Goal: Transaction & Acquisition: Purchase product/service

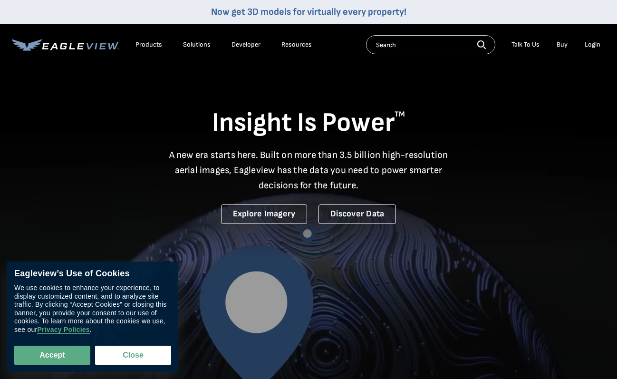
click at [595, 43] on div "Login" at bounding box center [593, 44] width 16 height 9
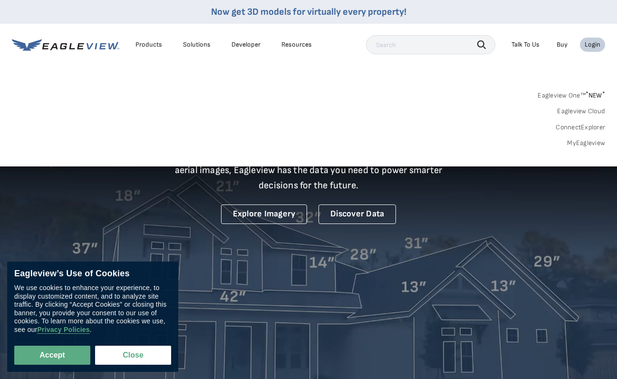
click at [593, 144] on link "MyEagleview" at bounding box center [587, 143] width 38 height 9
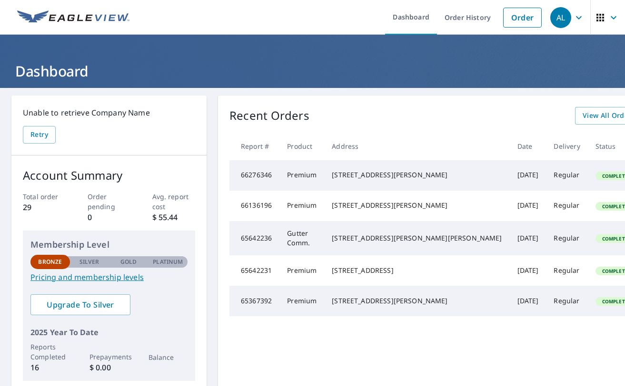
click at [516, 24] on link "Order" at bounding box center [522, 18] width 39 height 20
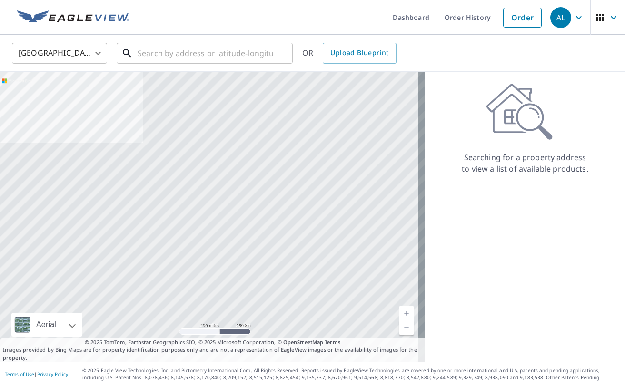
click at [197, 52] on input "text" at bounding box center [205, 53] width 136 height 27
click at [249, 50] on input "text" at bounding box center [205, 53] width 136 height 27
click at [237, 55] on input "text" at bounding box center [205, 53] width 136 height 27
click at [197, 52] on input "text" at bounding box center [205, 53] width 136 height 27
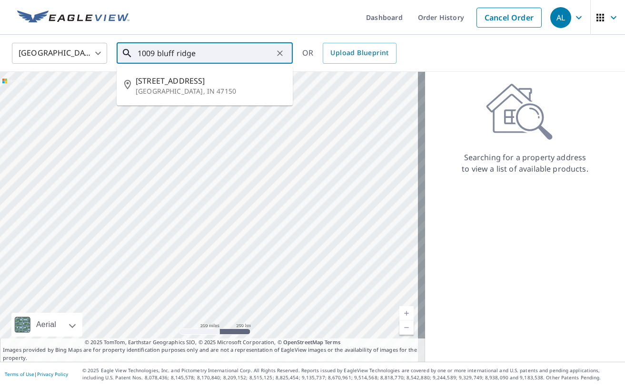
click at [225, 97] on li "[STREET_ADDRESS]" at bounding box center [205, 85] width 176 height 32
type input "[STREET_ADDRESS]"
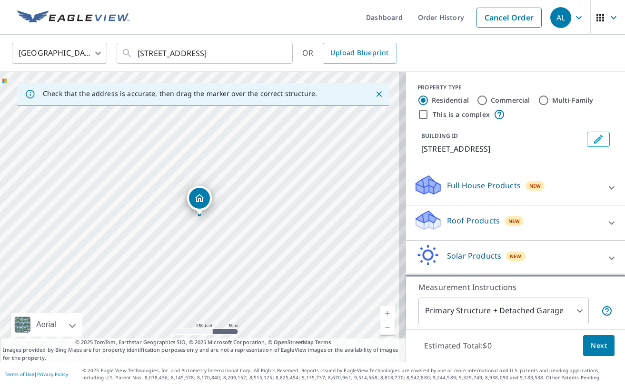
click at [526, 236] on div "Roof Products New" at bounding box center [506, 222] width 186 height 27
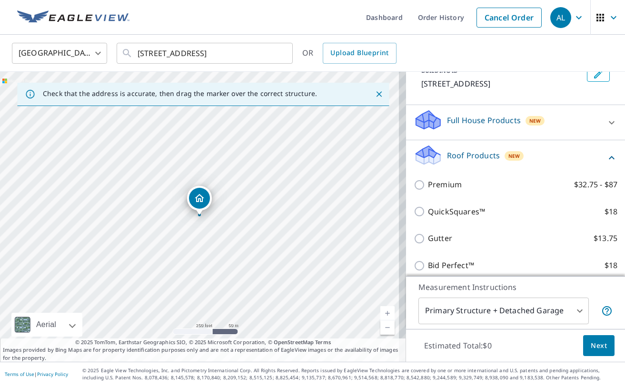
scroll to position [69, 0]
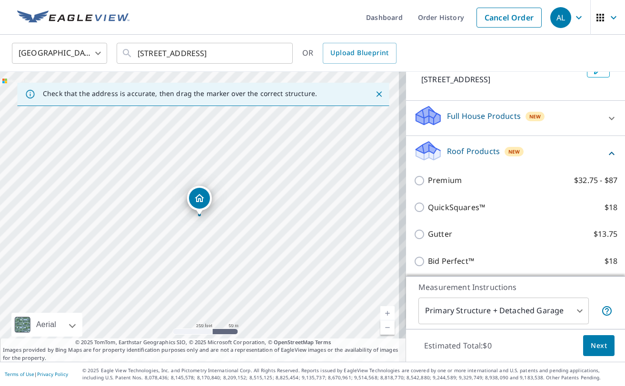
click at [479, 186] on label "Premium $32.75 - $87" at bounding box center [522, 181] width 189 height 12
click at [428, 186] on input "Premium $32.75 - $87" at bounding box center [420, 180] width 14 height 11
checkbox input "true"
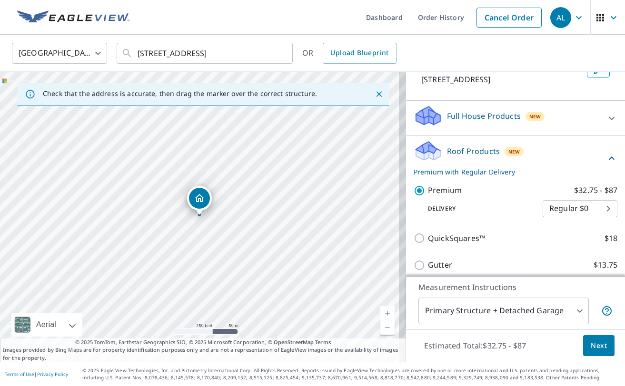
click at [590, 343] on span "Next" at bounding box center [598, 346] width 16 height 12
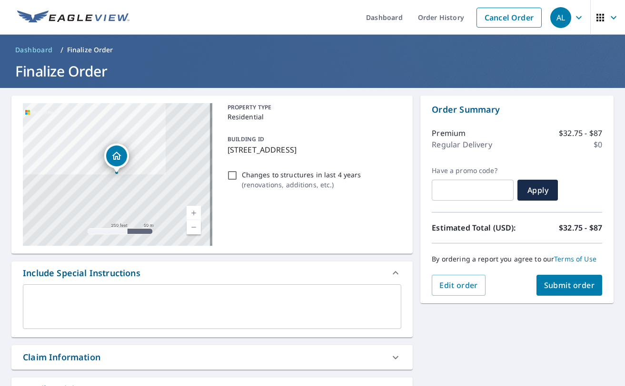
click at [564, 293] on button "Submit order" at bounding box center [569, 285] width 66 height 21
